Goal: Navigation & Orientation: Find specific page/section

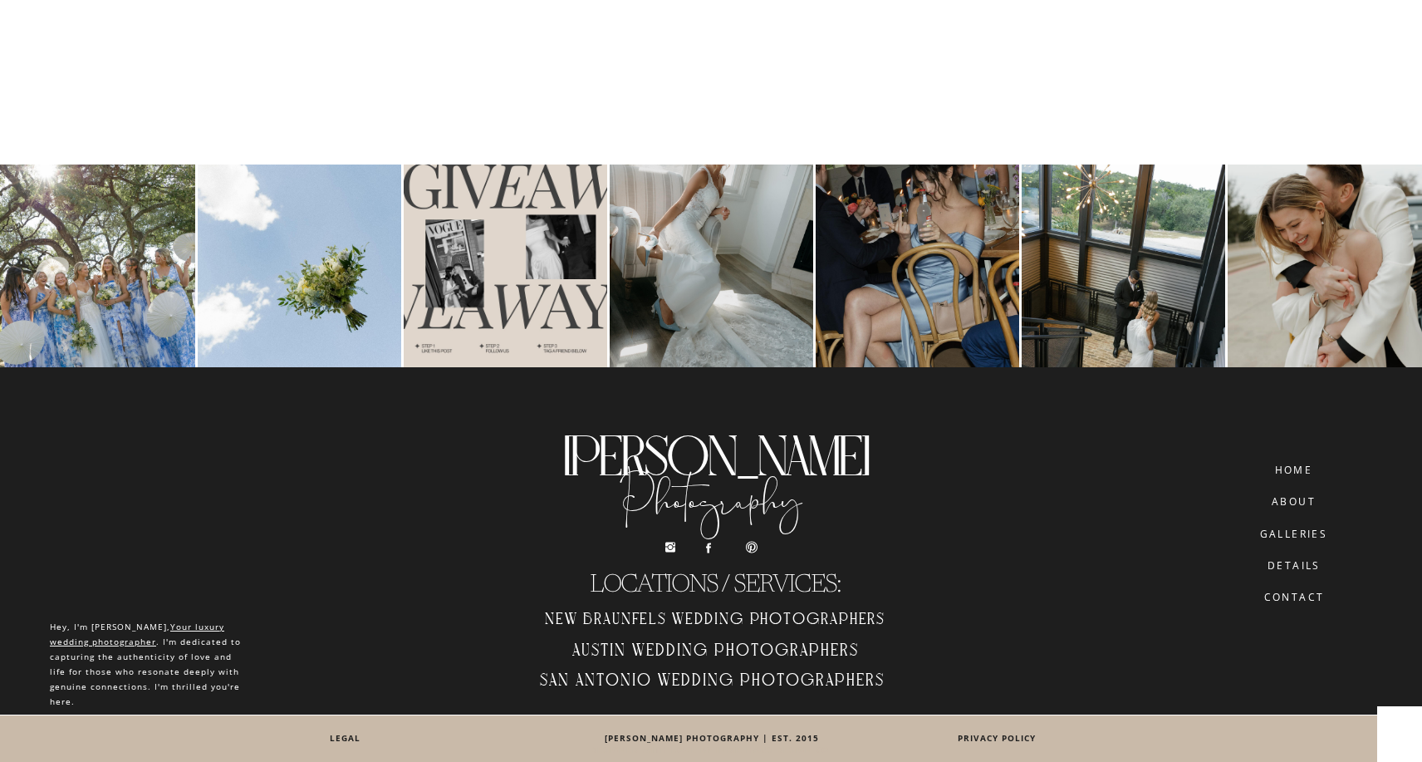
scroll to position [10164, 0]
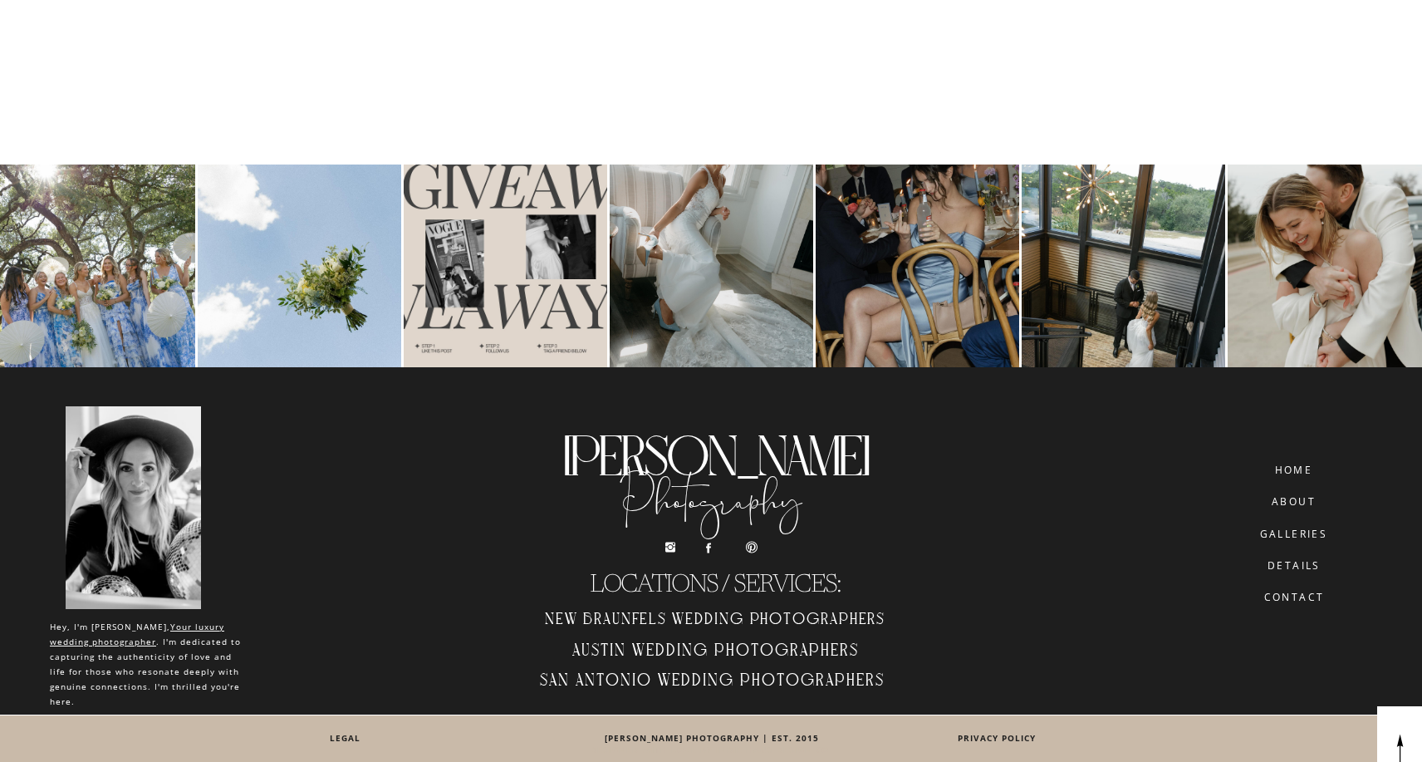
click at [622, 644] on h2 "Austin Wedding Photographers" at bounding box center [714, 653] width 375 height 27
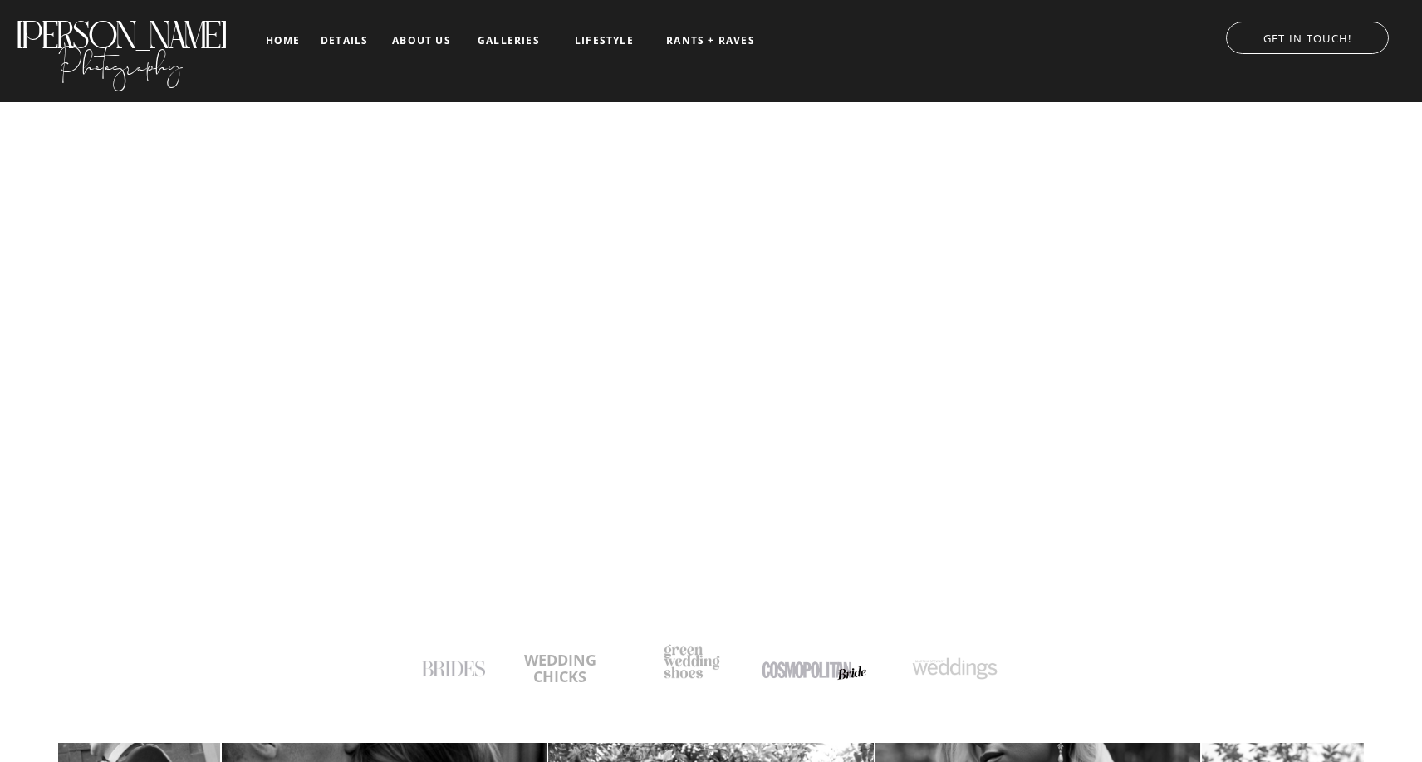
click at [128, 58] on h2 "Photography" at bounding box center [120, 59] width 213 height 55
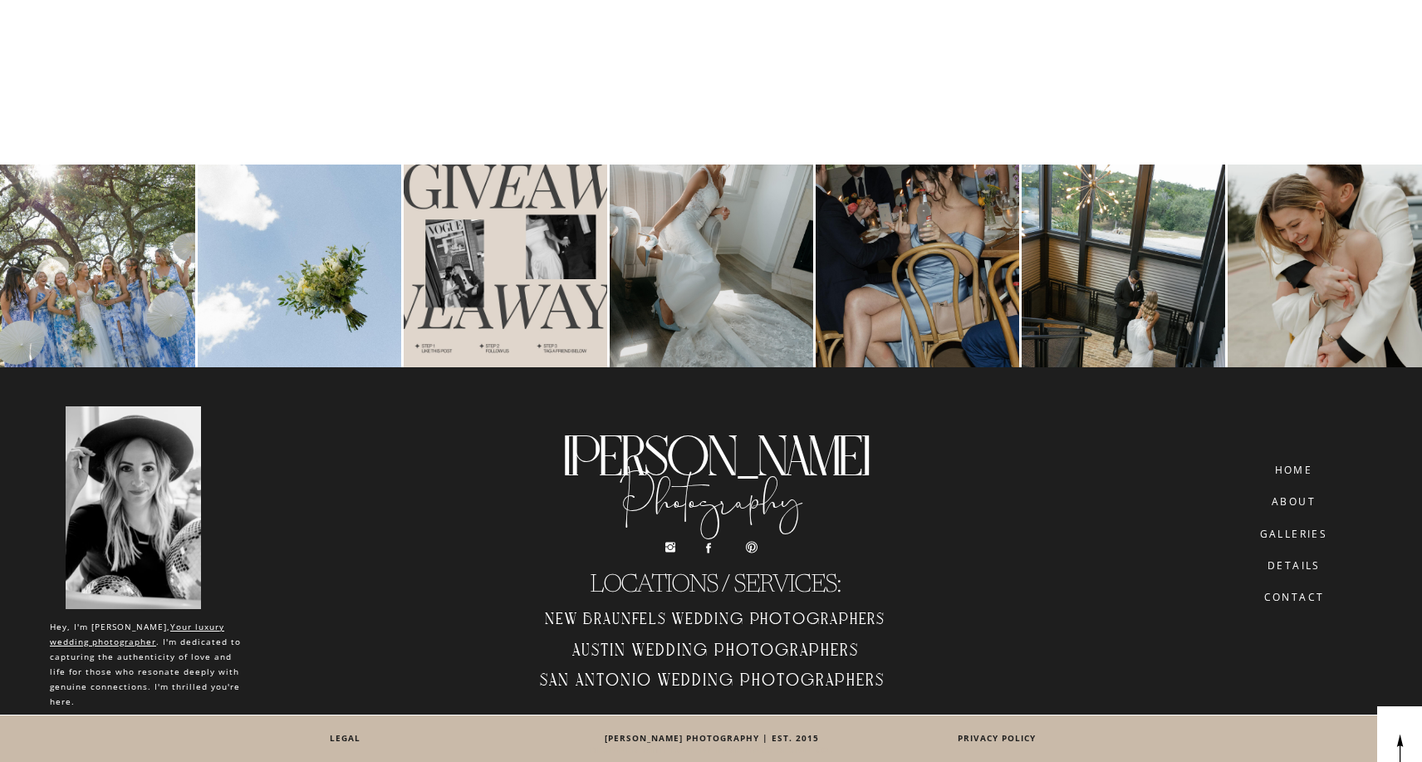
scroll to position [10164, 0]
click at [608, 647] on h2 "Austin Wedding Photographers" at bounding box center [714, 653] width 375 height 27
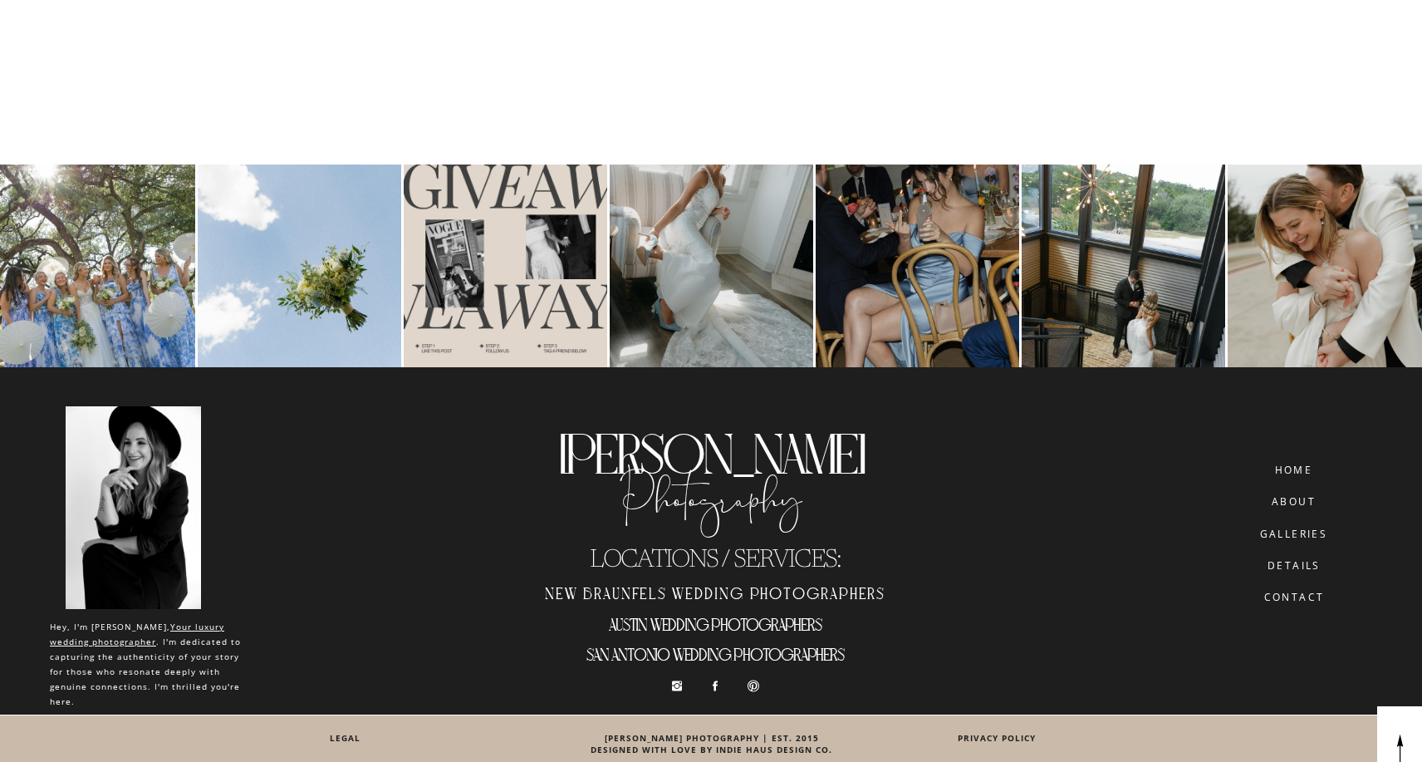
scroll to position [11377, 0]
click at [649, 663] on h2 "San Antonio wedding photographers" at bounding box center [714, 658] width 375 height 27
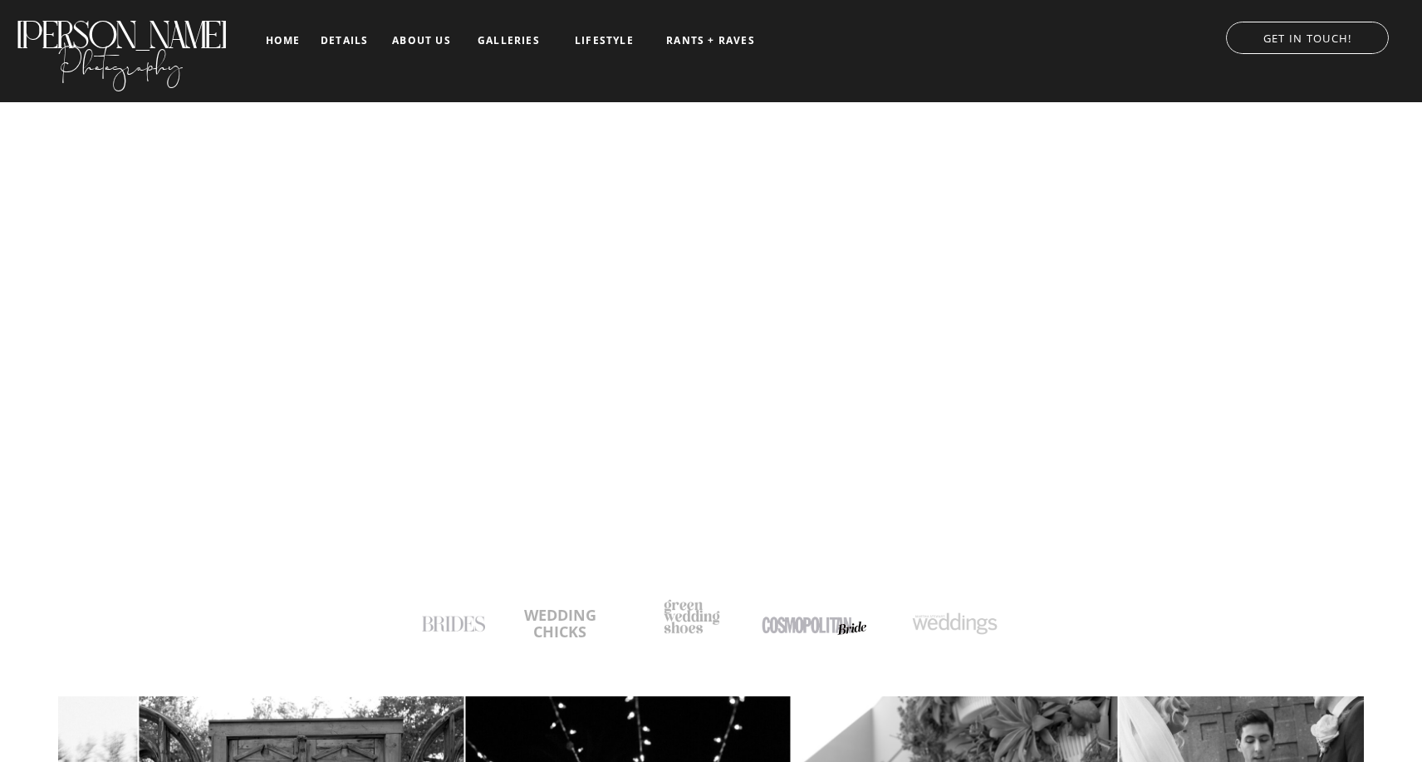
scroll to position [26, 0]
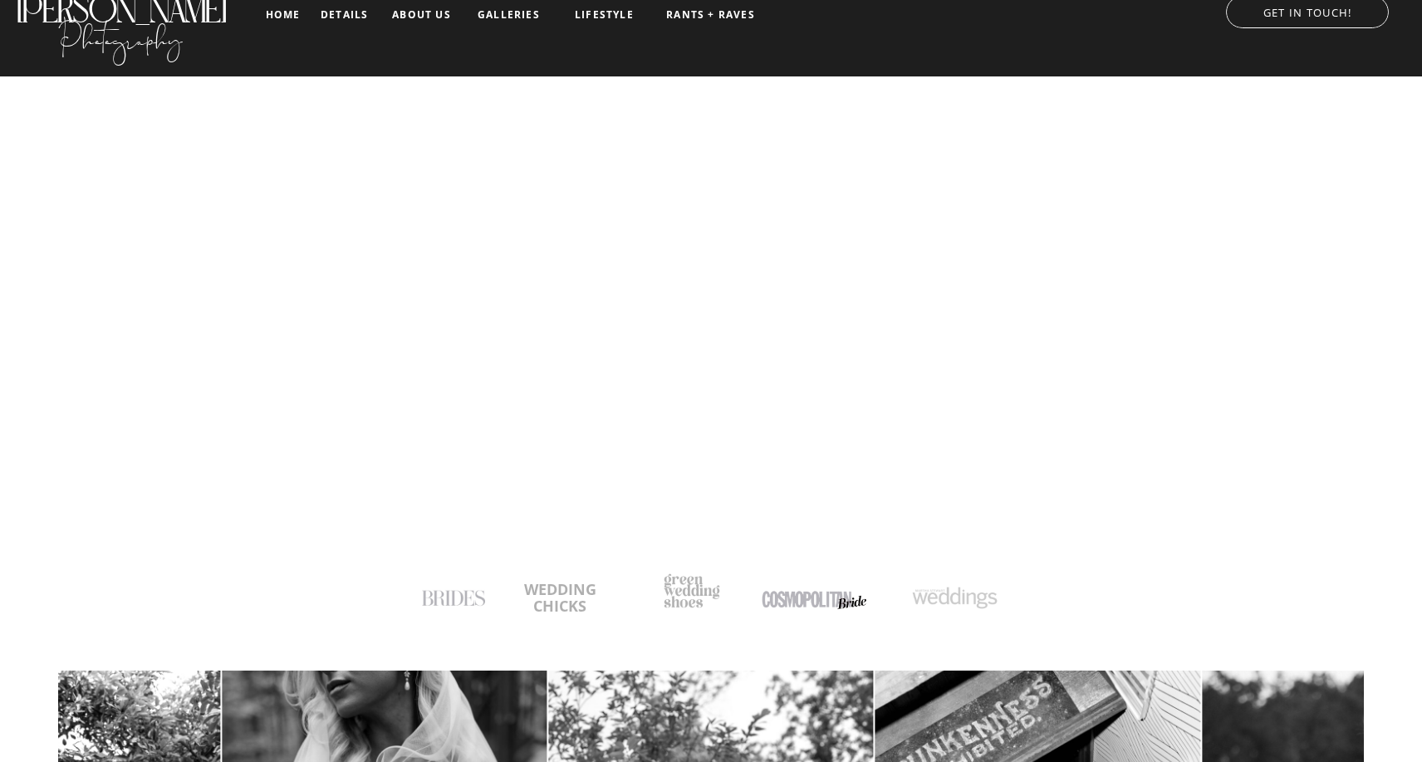
click at [92, 34] on h2 "Photography" at bounding box center [120, 34] width 213 height 55
